Goal: Transaction & Acquisition: Subscribe to service/newsletter

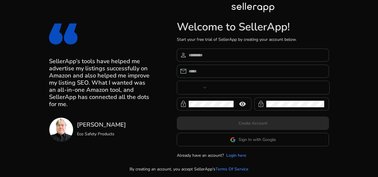
type input "***"
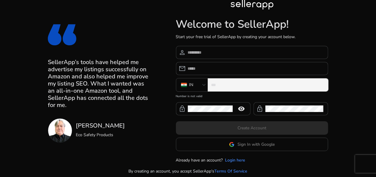
scroll to position [2, 0]
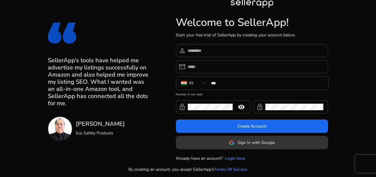
click at [247, 141] on span "Sign In with Google" at bounding box center [256, 142] width 37 height 6
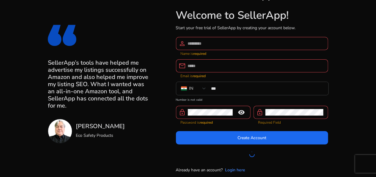
scroll to position [11, 0]
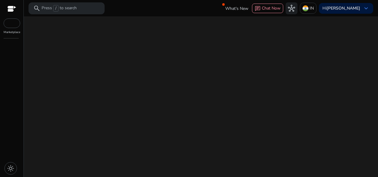
click at [237, 168] on div "We are getting things ready for you..." at bounding box center [201, 96] width 350 height 160
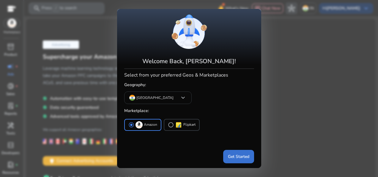
click at [235, 159] on span "Get Started" at bounding box center [238, 156] width 21 height 6
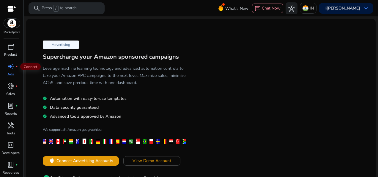
click at [16, 64] on div "campaign fiber_manual_record" at bounding box center [10, 67] width 17 height 10
click at [10, 86] on span "donut_small" at bounding box center [10, 85] width 7 height 7
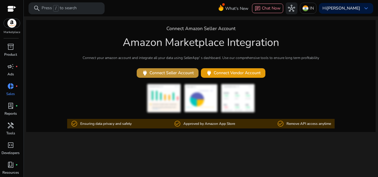
click at [184, 73] on span "power Connect Seller Account" at bounding box center [168, 72] width 52 height 7
